Goal: Information Seeking & Learning: Learn about a topic

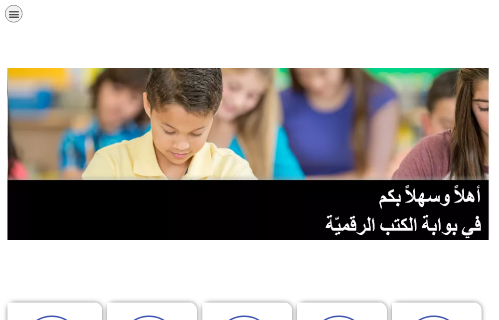
click at [11, 4] on div "الصفحة الرئيسية الصف الأول الصف الثاني الصف الثالث الصف الرابع الصف الخامس الصف…" at bounding box center [215, 16] width 430 height 32
click at [14, 11] on icon "כפתור פתיחת תפריט" at bounding box center [13, 13] width 11 height 11
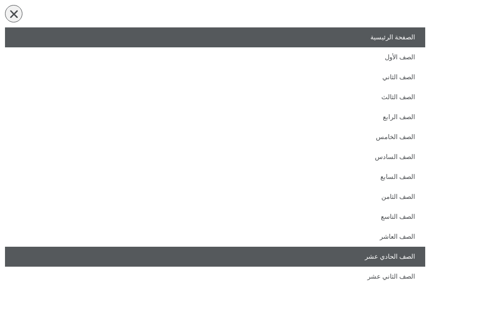
click at [413, 254] on link "الصف الحادي عشر" at bounding box center [215, 257] width 420 height 20
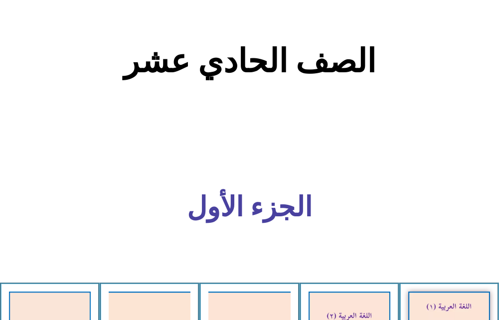
scroll to position [399, 0]
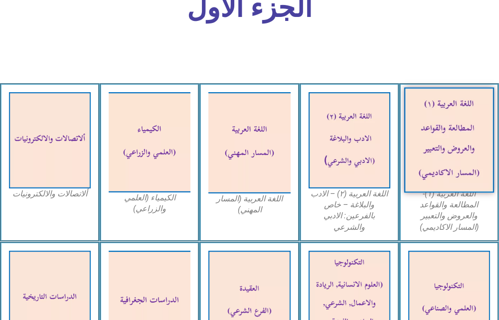
click at [462, 161] on img at bounding box center [449, 141] width 90 height 106
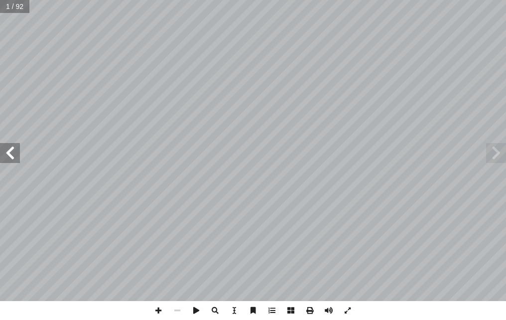
click at [7, 158] on span at bounding box center [10, 153] width 20 height 20
click at [8, 159] on span at bounding box center [10, 153] width 20 height 20
click at [11, 160] on span at bounding box center [10, 153] width 20 height 20
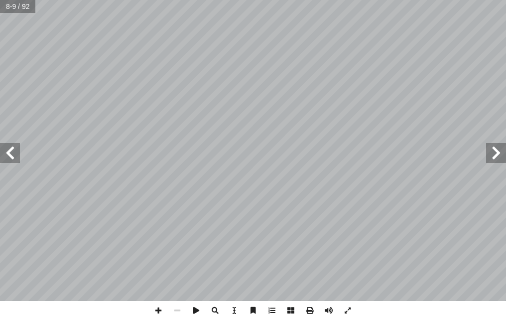
click at [11, 160] on span at bounding box center [10, 153] width 20 height 20
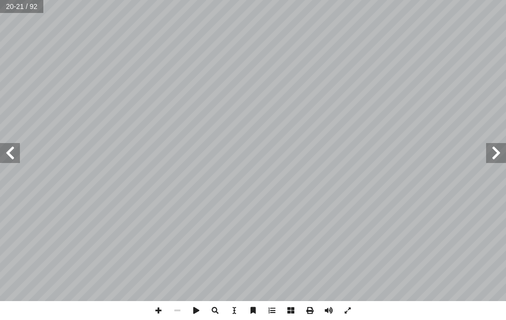
click at [11, 160] on span at bounding box center [10, 153] width 20 height 20
click at [153, 311] on span at bounding box center [158, 310] width 19 height 19
click at [324, 209] on div "٢٠ ٢ ِ ة َ غ ِ م ْ د ٔ ��ا ُ يف ِ ز َ ن َ ف ِ از ّ الن َ و ُ ه ُ ه َ د ْ ح َ و …" at bounding box center [253, 150] width 506 height 301
